Goal: Transaction & Acquisition: Subscribe to service/newsletter

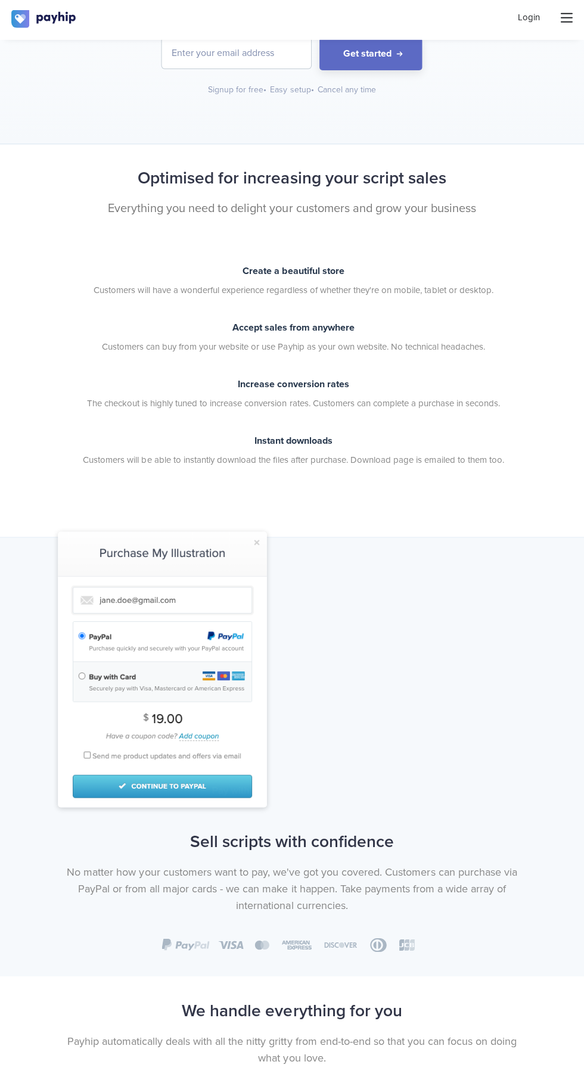
scroll to position [209, 0]
click at [217, 593] on img at bounding box center [162, 670] width 209 height 275
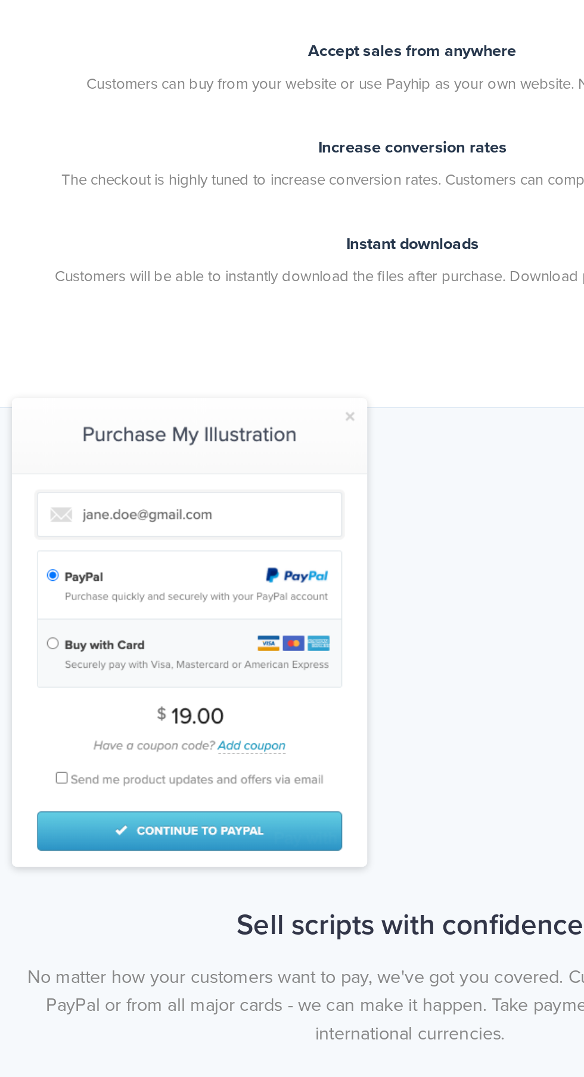
scroll to position [213, 0]
click at [261, 539] on img at bounding box center [162, 665] width 209 height 275
click at [260, 538] on img at bounding box center [162, 665] width 209 height 275
click at [265, 546] on img at bounding box center [162, 665] width 209 height 275
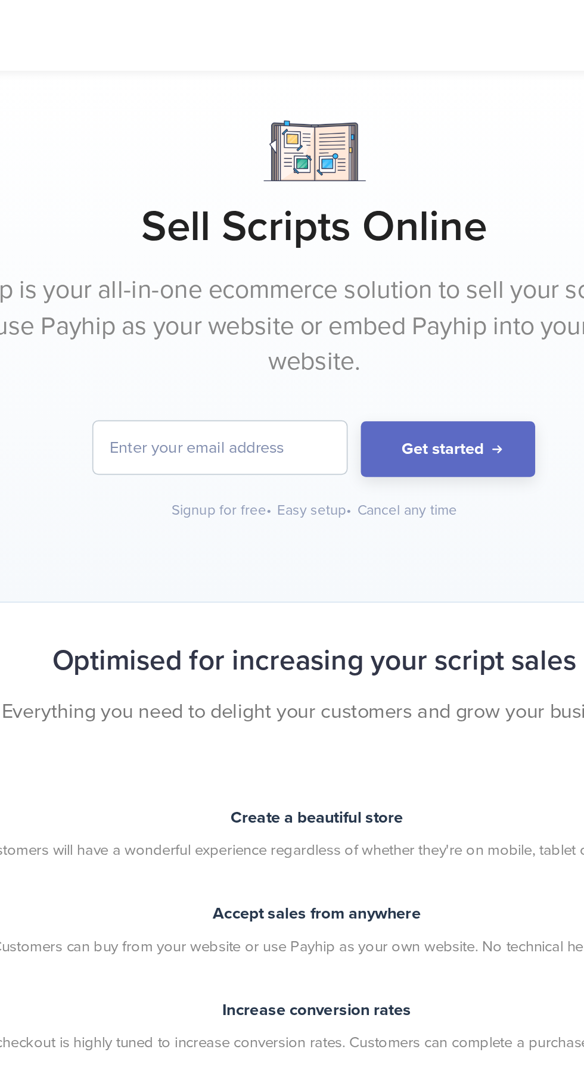
scroll to position [0, 0]
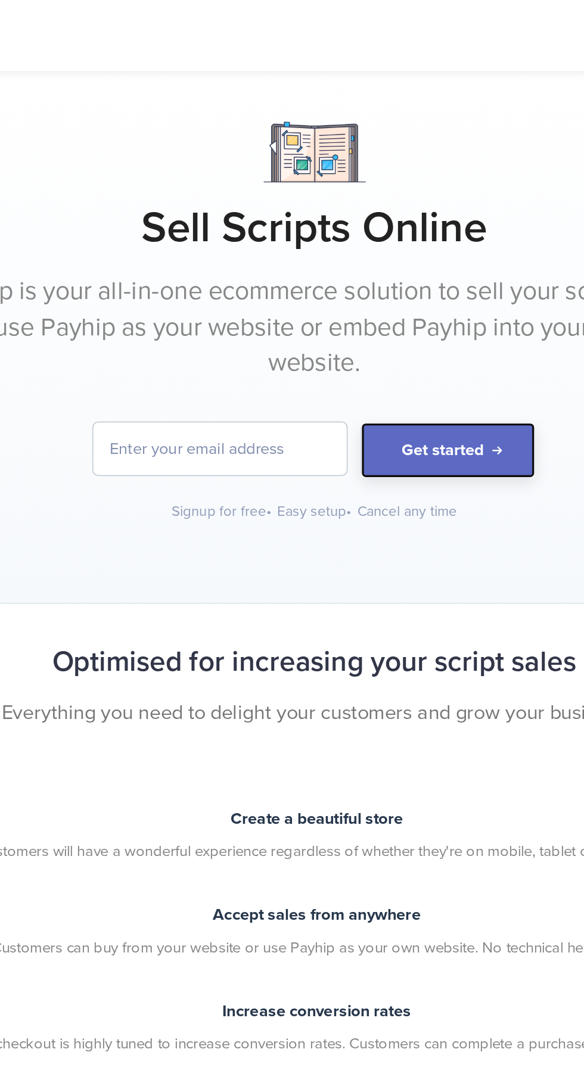
click at [399, 265] on button "Get started" at bounding box center [370, 264] width 102 height 33
click at [284, 260] on input "email" at bounding box center [236, 263] width 149 height 31
type input "[EMAIL_ADDRESS][DOMAIN_NAME]"
click at [377, 267] on button "Get started" at bounding box center [370, 264] width 102 height 33
